Goal: Transaction & Acquisition: Obtain resource

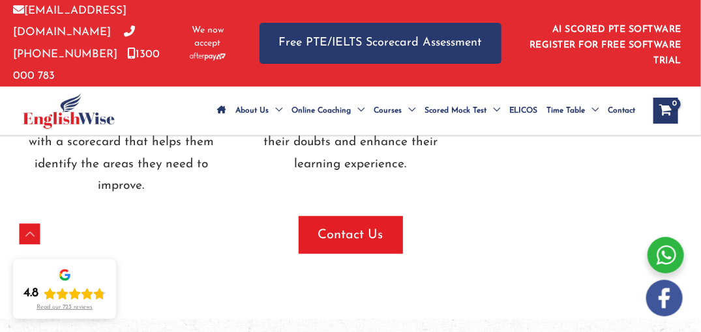
scroll to position [1855, 0]
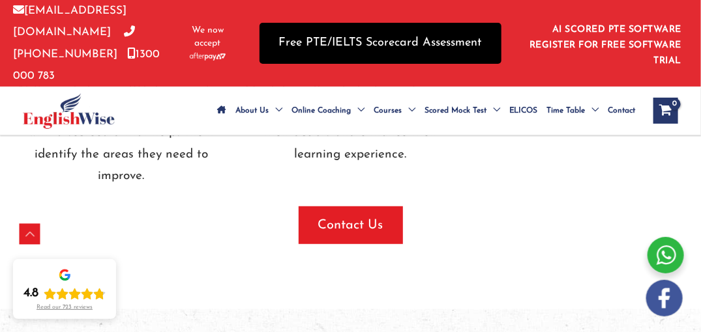
click at [366, 42] on link "Free PTE/IELTS Scorecard Assessment" at bounding box center [380, 43] width 242 height 41
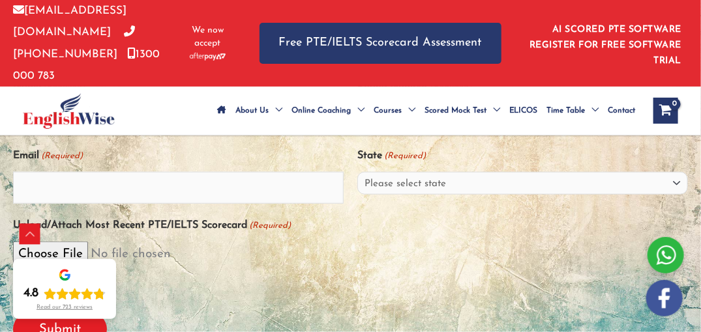
scroll to position [375, 0]
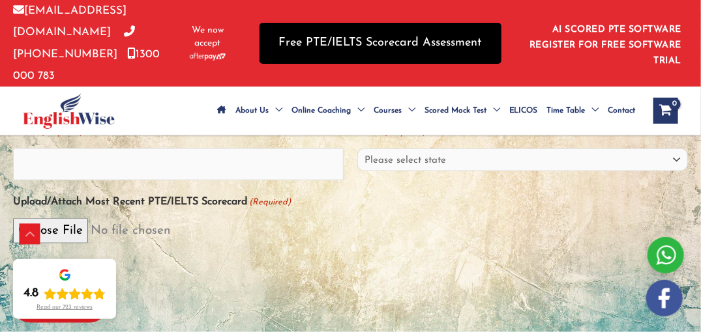
click at [426, 46] on link "Free PTE/IELTS Scorecard Assessment" at bounding box center [380, 43] width 242 height 41
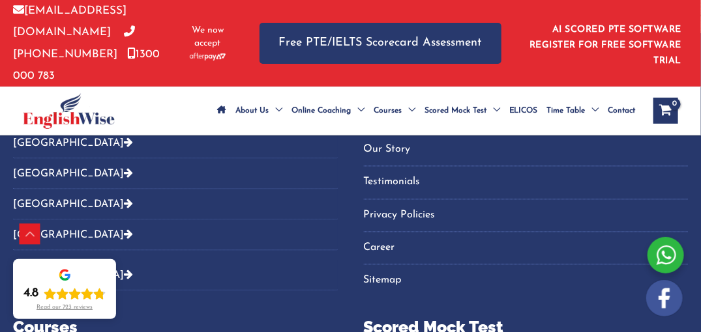
scroll to position [786, 0]
